Goal: Task Accomplishment & Management: Use online tool/utility

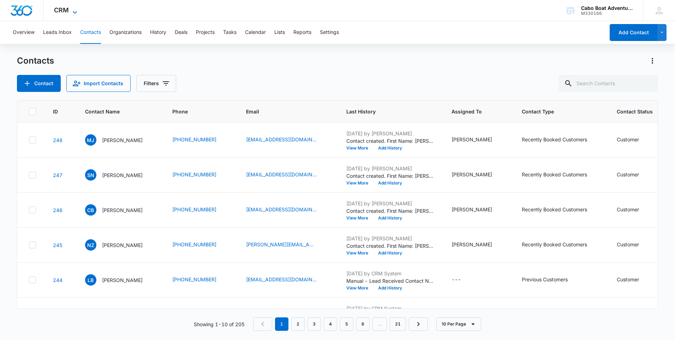
click at [66, 12] on span "CRM" at bounding box center [61, 9] width 15 height 7
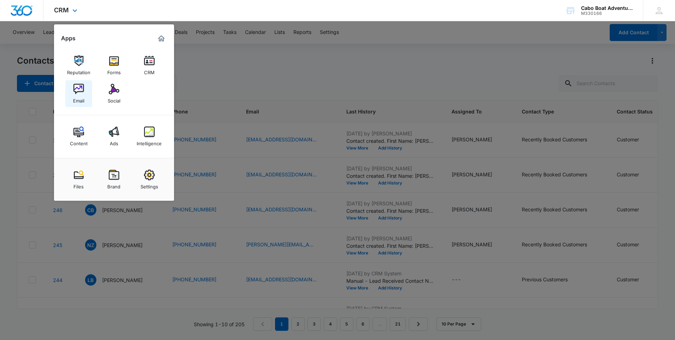
click at [79, 91] on img at bounding box center [78, 89] width 11 height 11
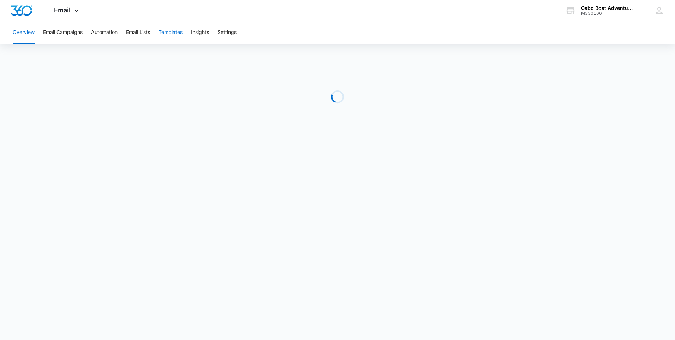
click at [164, 34] on button "Templates" at bounding box center [171, 32] width 24 height 23
click at [174, 30] on button "Templates" at bounding box center [171, 32] width 24 height 23
